Goal: Information Seeking & Learning: Compare options

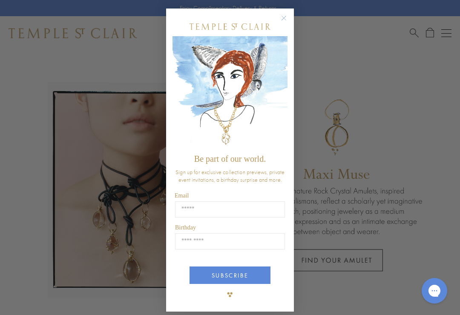
click at [289, 15] on icon "Close dialog" at bounding box center [284, 18] width 11 height 11
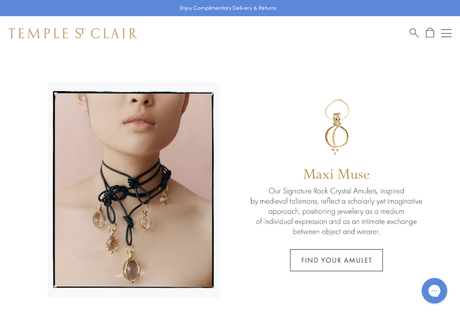
click at [449, 32] on button "Open navigation" at bounding box center [446, 33] width 10 height 10
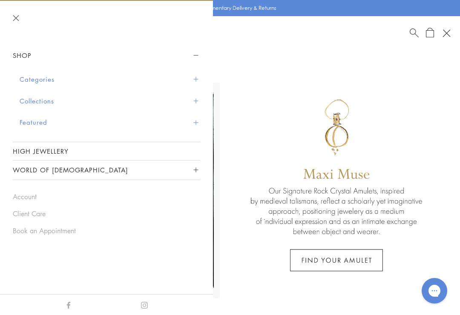
click at [32, 125] on button "Featured" at bounding box center [110, 123] width 181 height 22
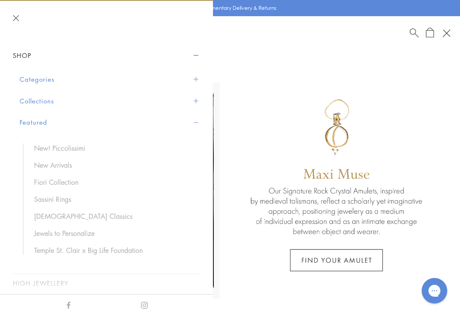
click at [48, 163] on link "New Arrivals" at bounding box center [113, 165] width 158 height 9
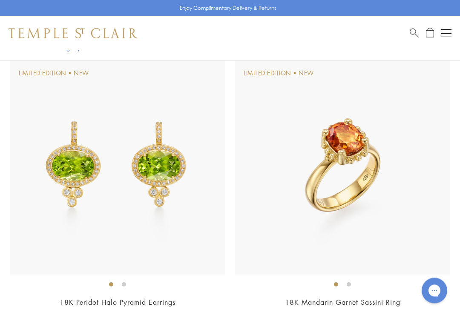
scroll to position [939, 0]
click at [405, 109] on img at bounding box center [342, 167] width 215 height 215
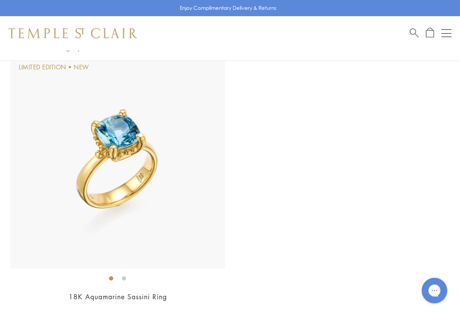
scroll to position [1791, 0]
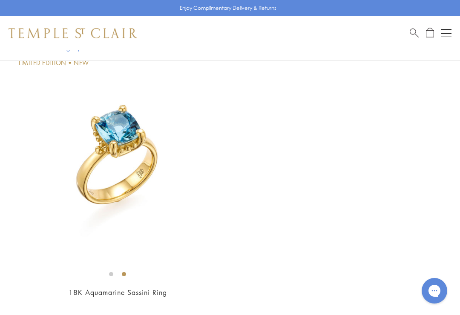
click at [60, 169] on img at bounding box center [117, 157] width 215 height 215
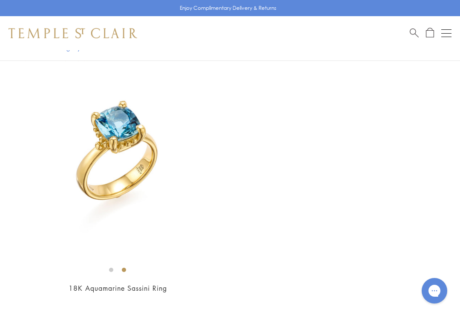
scroll to position [1804, 0]
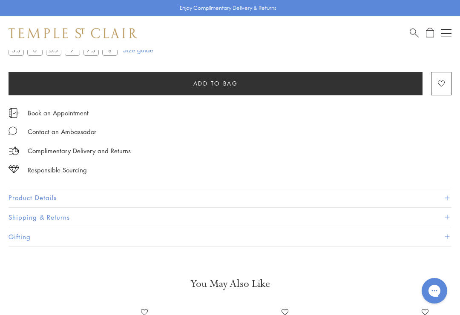
scroll to position [533, 0]
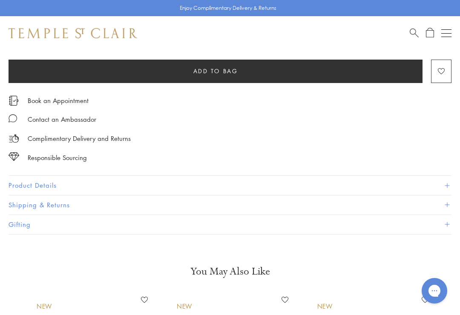
click at [30, 182] on button "Product Details" at bounding box center [230, 185] width 443 height 19
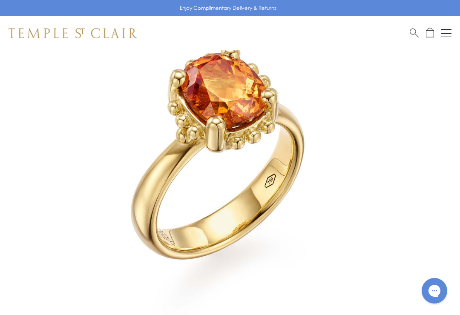
scroll to position [104, 0]
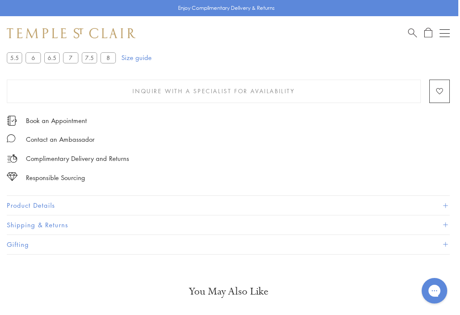
scroll to position [514, 2]
click at [39, 200] on button "Product Details" at bounding box center [228, 204] width 443 height 19
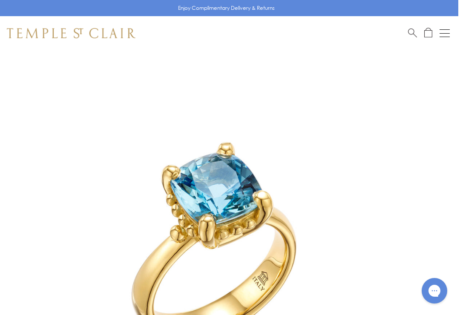
scroll to position [0, 2]
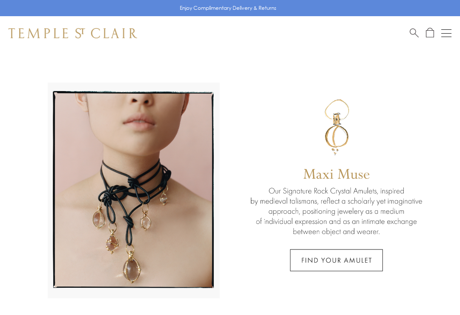
click at [449, 31] on button "Open navigation" at bounding box center [446, 33] width 10 height 10
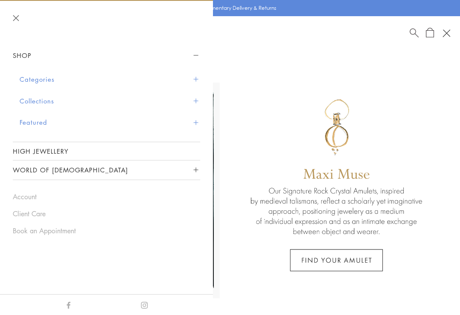
click at [28, 119] on button "Featured" at bounding box center [110, 123] width 181 height 22
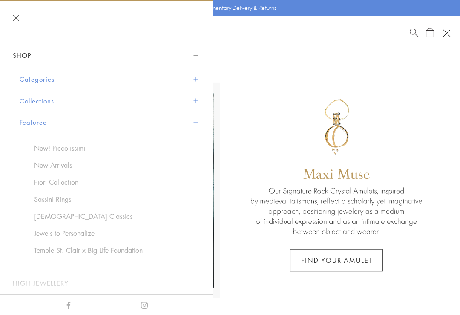
click at [40, 165] on link "New Arrivals" at bounding box center [113, 165] width 158 height 9
click at [30, 124] on button "Featured" at bounding box center [110, 123] width 181 height 22
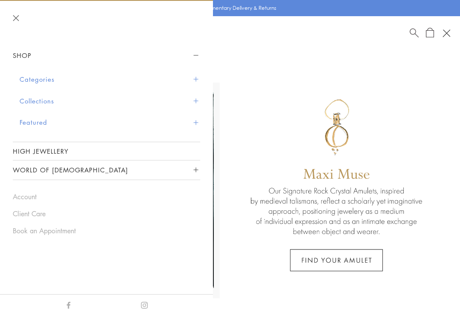
click at [46, 151] on link "High Jewellery" at bounding box center [106, 151] width 187 height 18
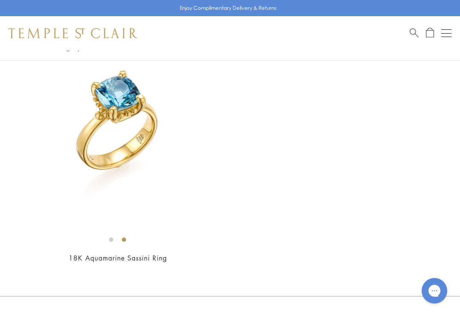
scroll to position [1780, 0]
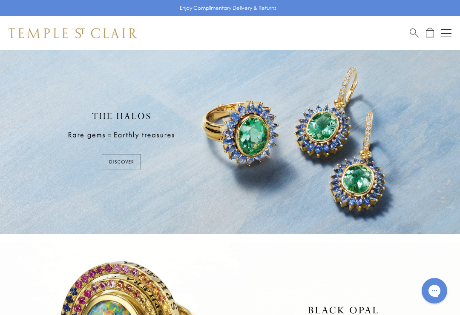
scroll to position [1, 0]
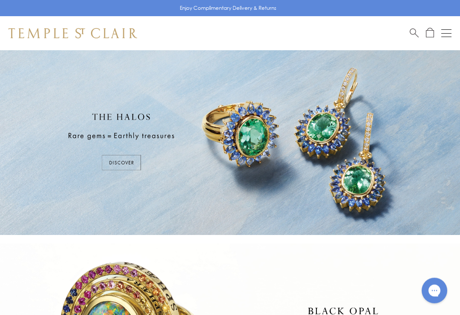
click at [117, 156] on div at bounding box center [230, 142] width 460 height 187
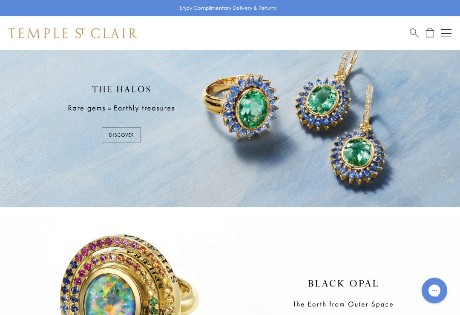
scroll to position [0, 0]
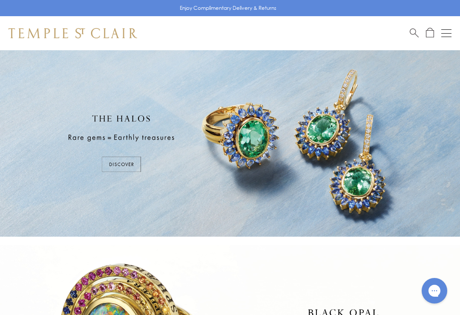
click at [449, 26] on div "Shop Shop Categories Amulets Pendants & Charms Lockets Chains & Leather Cords E…" at bounding box center [230, 33] width 460 height 34
click at [447, 32] on button "Open navigation" at bounding box center [446, 33] width 10 height 10
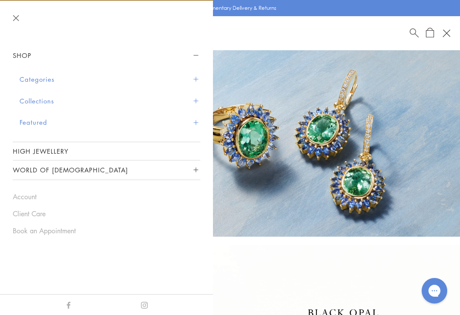
click at [34, 123] on button "Featured" at bounding box center [110, 123] width 181 height 22
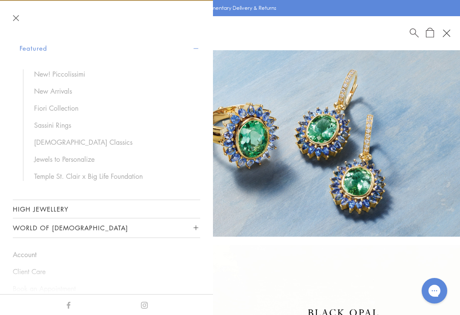
scroll to position [75, 0]
click at [41, 139] on link "[DEMOGRAPHIC_DATA] Classics" at bounding box center [113, 141] width 158 height 9
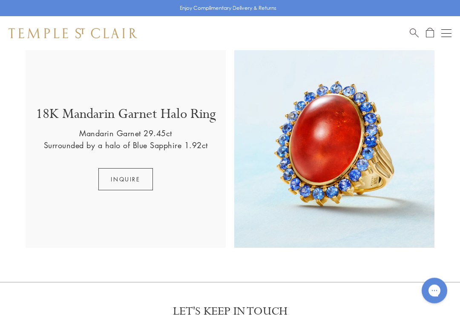
scroll to position [819, 0]
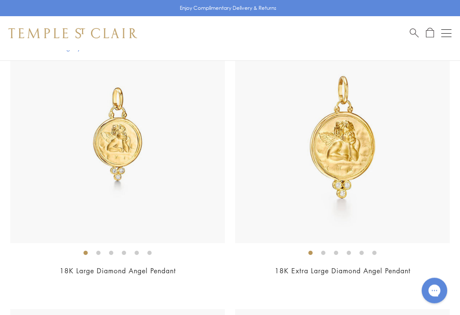
scroll to position [5183, 0]
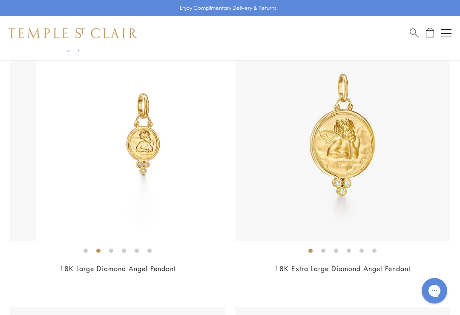
click at [36, 138] on img at bounding box center [143, 133] width 215 height 215
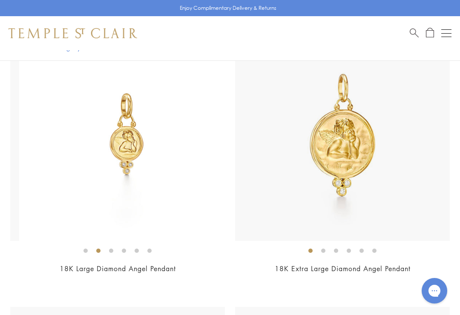
scroll to position [5196, 0]
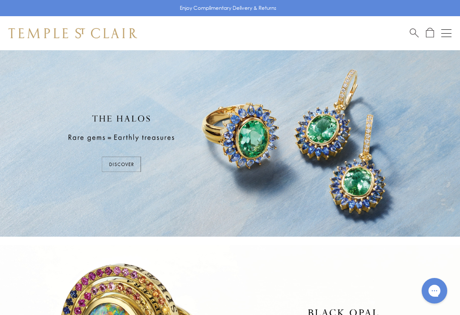
click at [445, 32] on button "Open navigation" at bounding box center [446, 33] width 10 height 10
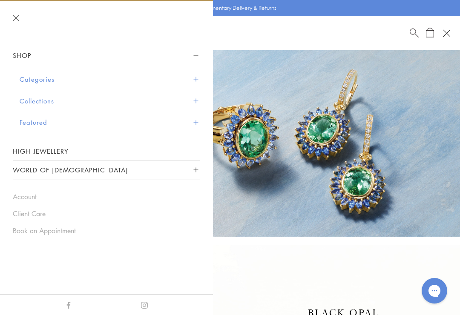
click at [29, 127] on button "Featured" at bounding box center [110, 123] width 181 height 22
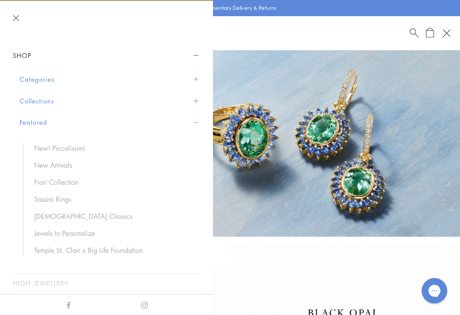
click at [27, 85] on button "Categories" at bounding box center [110, 80] width 181 height 22
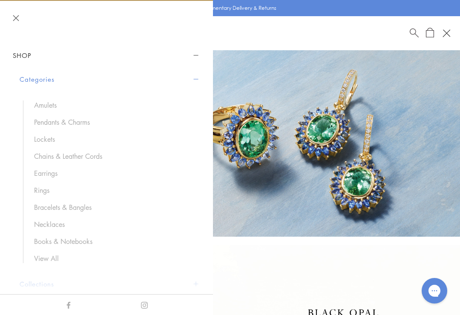
click at [41, 210] on link "Bracelets & Bangles" at bounding box center [113, 207] width 158 height 9
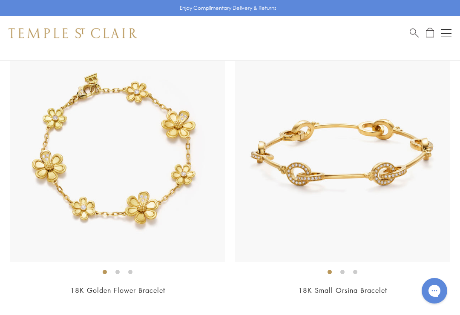
scroll to position [1511, 0]
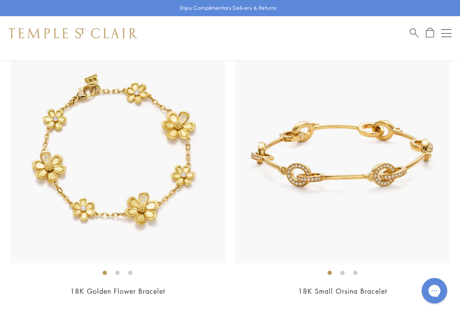
click at [46, 152] on img at bounding box center [117, 156] width 215 height 215
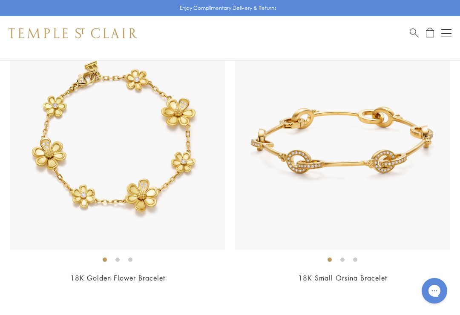
click at [57, 164] on img at bounding box center [117, 142] width 215 height 215
click at [450, 29] on button "Open navigation" at bounding box center [446, 33] width 10 height 10
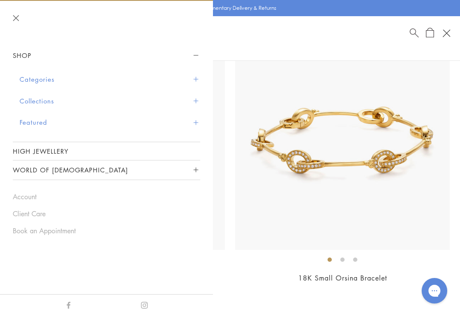
click at [225, 82] on img at bounding box center [117, 142] width 215 height 215
click at [134, 126] on button "Featured" at bounding box center [110, 123] width 181 height 22
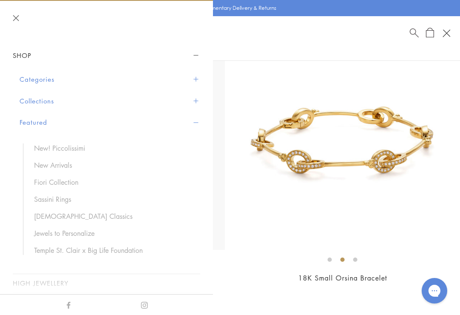
click at [16, 16] on button "Close navigation" at bounding box center [16, 18] width 6 height 6
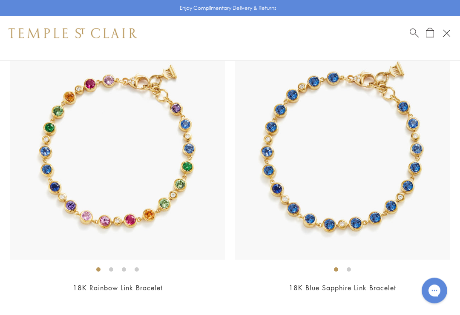
scroll to position [3480, 0]
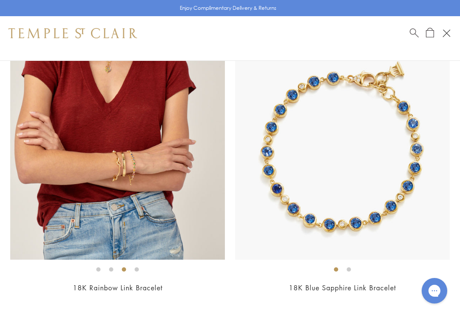
click at [87, 172] on img at bounding box center [117, 152] width 215 height 215
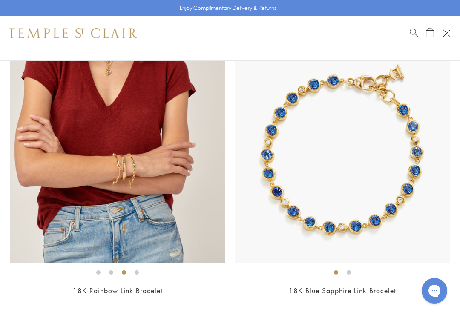
scroll to position [3493, 0]
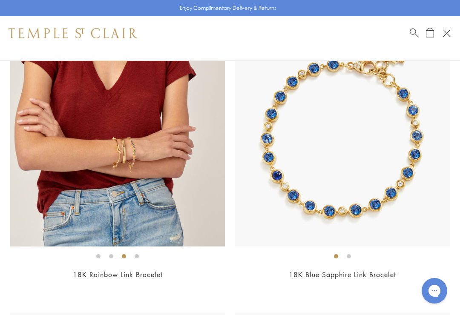
click at [378, 130] on img at bounding box center [342, 139] width 215 height 215
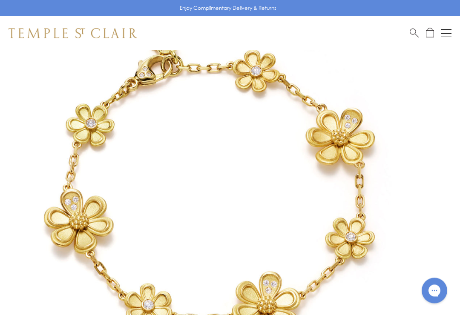
scroll to position [67, 0]
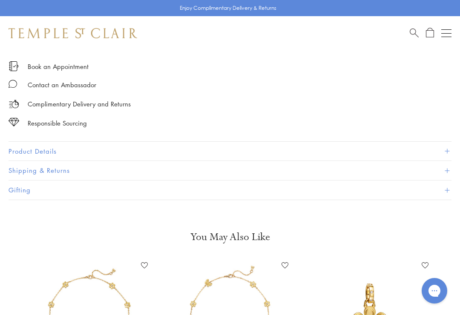
scroll to position [529, 0]
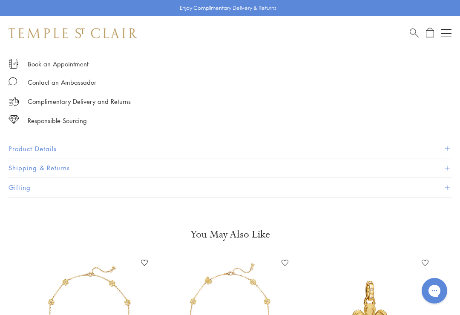
click at [26, 144] on button "Product Details" at bounding box center [230, 148] width 443 height 19
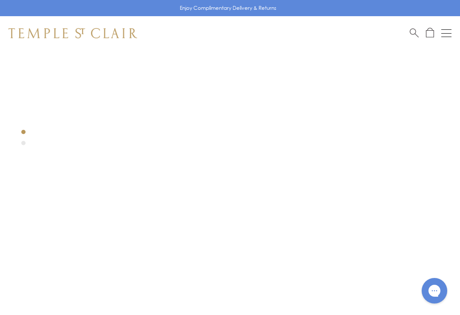
scroll to position [21, 0]
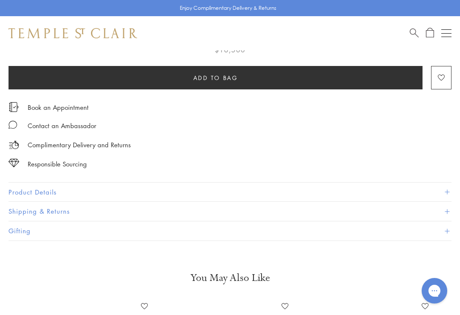
scroll to position [492, 0]
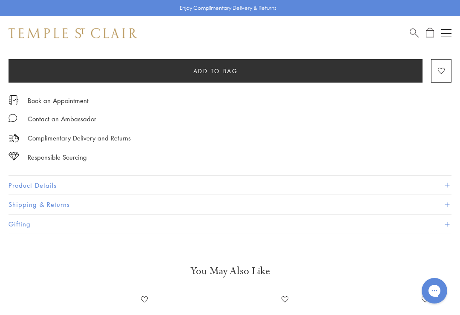
click at [37, 182] on button "Product Details" at bounding box center [230, 185] width 443 height 19
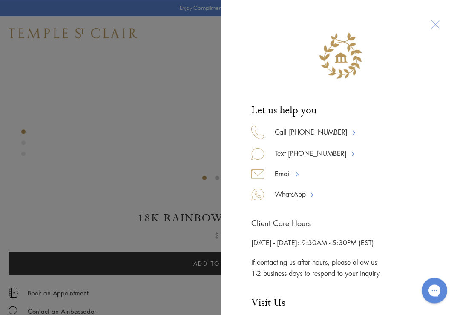
scroll to position [299, 0]
click at [437, 28] on div at bounding box center [341, 52] width 204 height 70
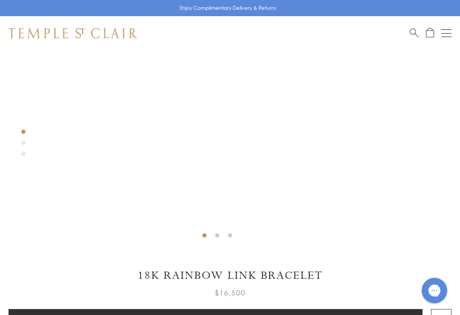
scroll to position [241, 0]
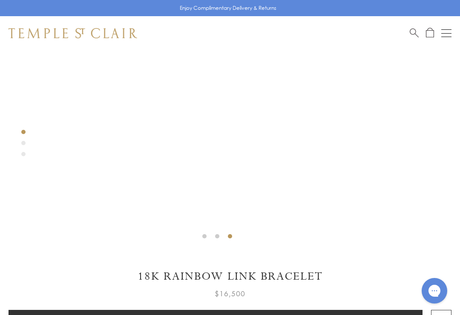
click at [23, 146] on div at bounding box center [217, 26] width 435 height 435
click at [25, 155] on div at bounding box center [217, 26] width 435 height 435
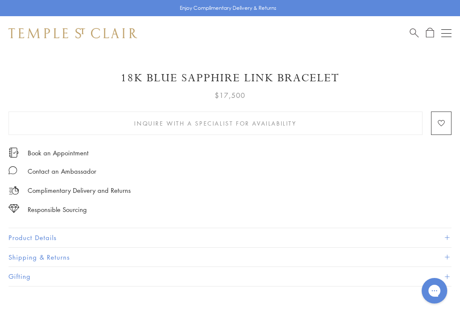
scroll to position [424, 0]
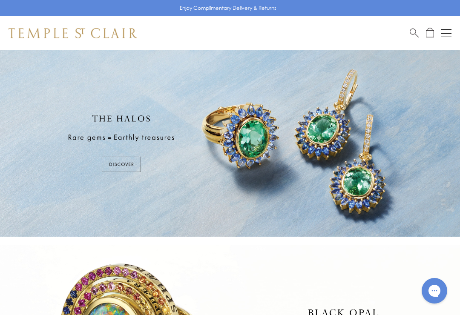
click at [449, 35] on button "Open navigation" at bounding box center [446, 33] width 10 height 10
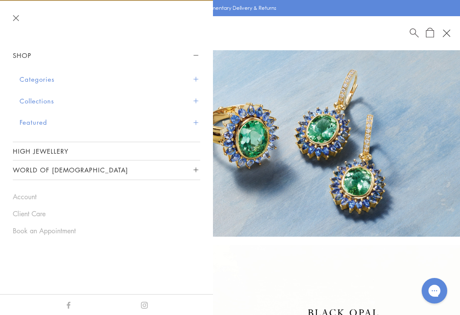
click at [55, 76] on button "Categories" at bounding box center [110, 80] width 181 height 22
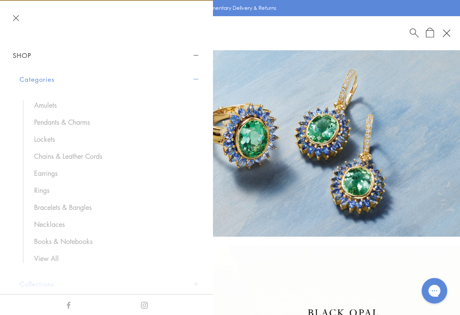
click at [50, 226] on link "Necklaces" at bounding box center [113, 224] width 158 height 9
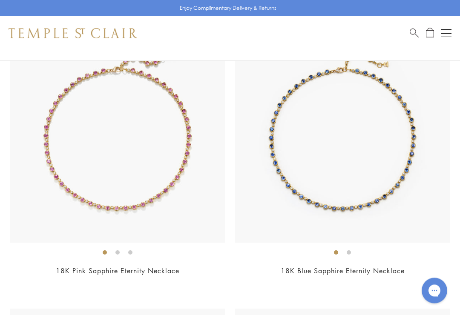
scroll to position [3497, 0]
click at [384, 112] on img at bounding box center [342, 135] width 215 height 215
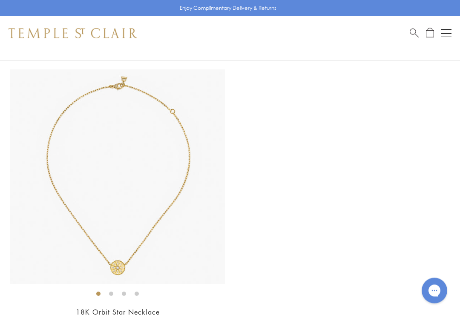
scroll to position [6543, 0]
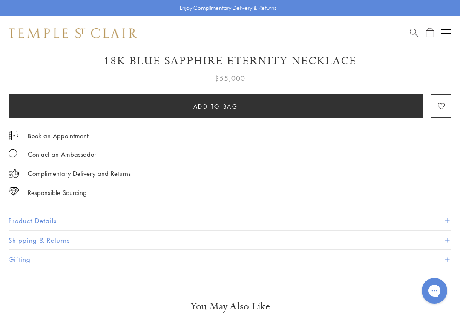
scroll to position [446, 0]
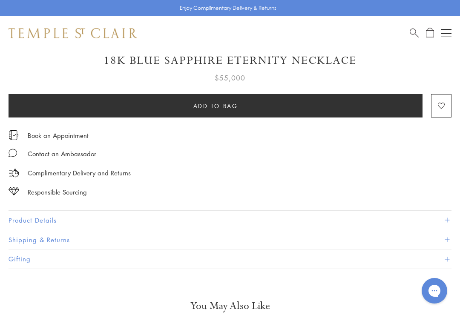
click at [49, 219] on button "Product Details" at bounding box center [230, 220] width 443 height 19
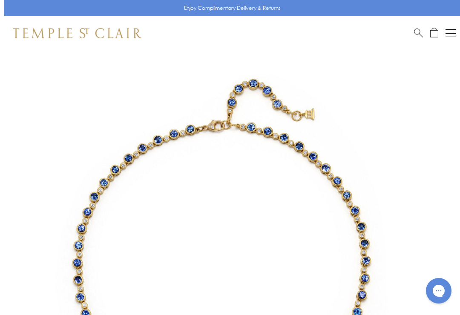
scroll to position [0, 0]
